Goal: Navigation & Orientation: Find specific page/section

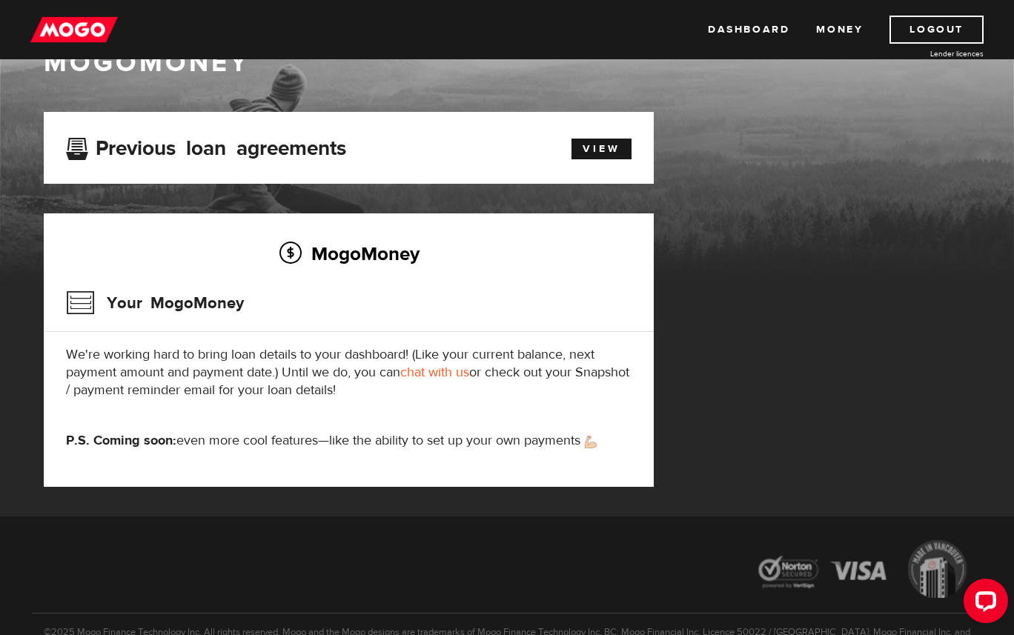
scroll to position [2, 0]
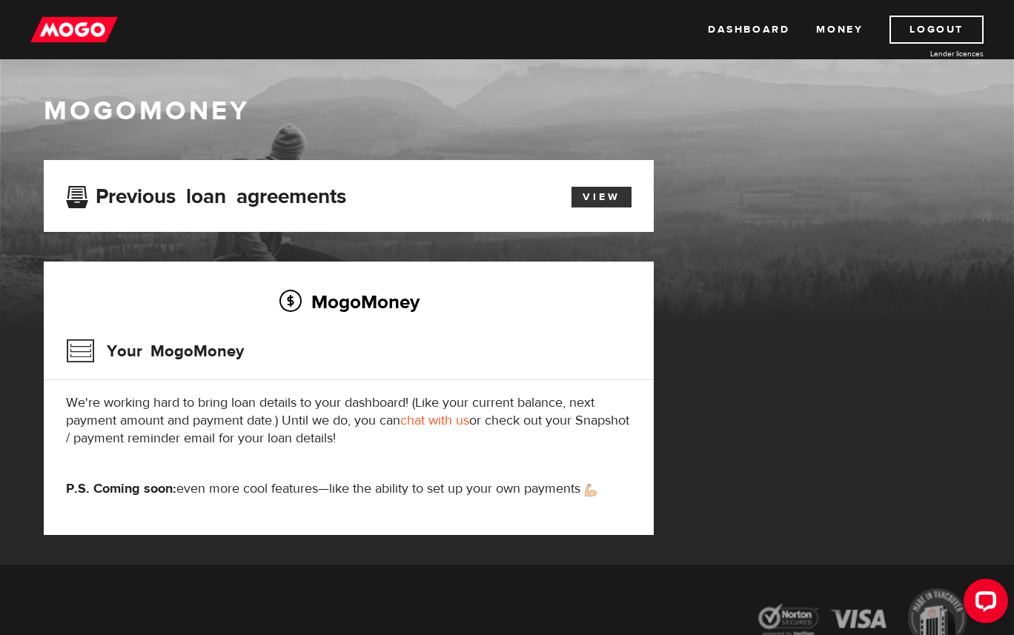
click at [613, 191] on link "View" at bounding box center [602, 197] width 60 height 21
click at [102, 16] on img at bounding box center [73, 30] width 87 height 28
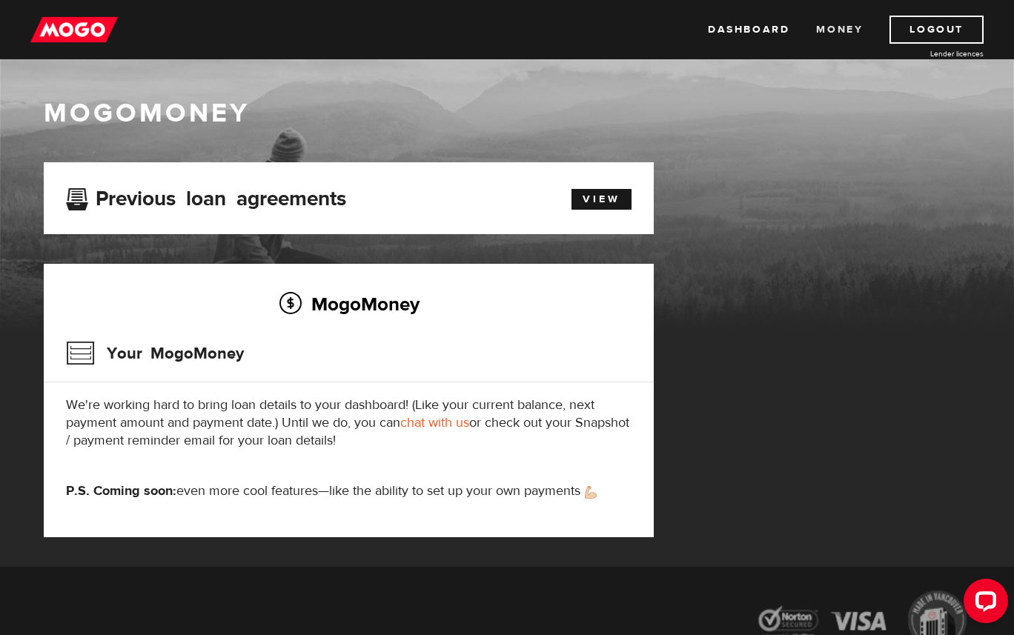
click at [834, 32] on link "Money" at bounding box center [839, 30] width 47 height 28
